Goal: Navigation & Orientation: Find specific page/section

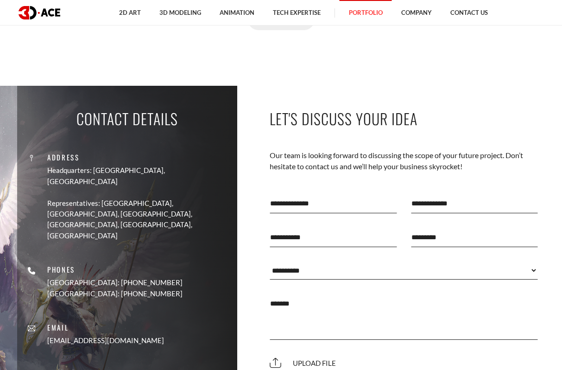
scroll to position [6313, 0]
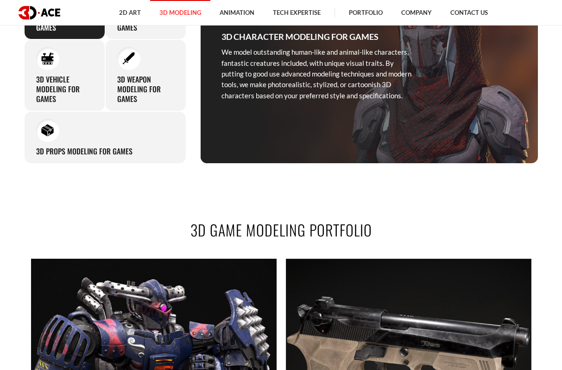
scroll to position [547, 0]
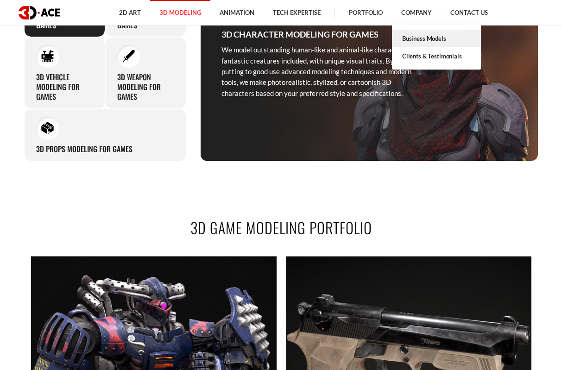
click at [425, 36] on link "Business Models" at bounding box center [436, 39] width 89 height 18
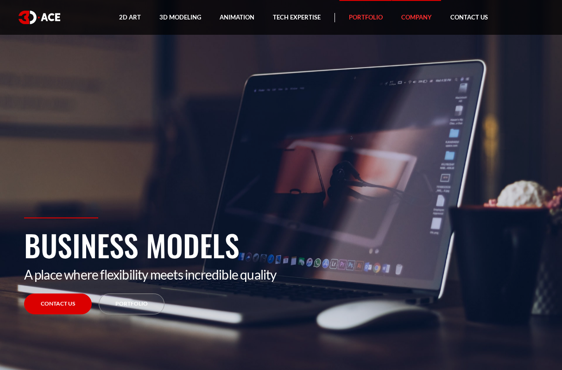
click at [374, 20] on link "Portfolio" at bounding box center [366, 17] width 52 height 35
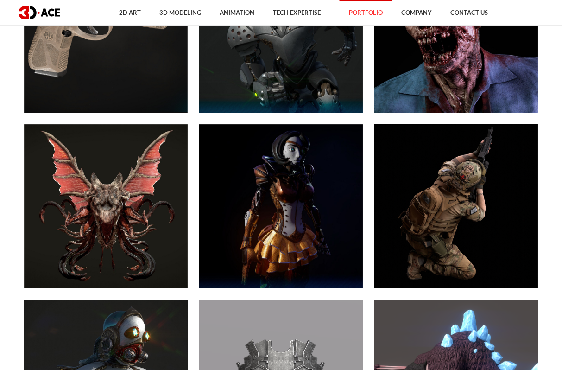
scroll to position [720, 0]
